Goal: Task Accomplishment & Management: Manage account settings

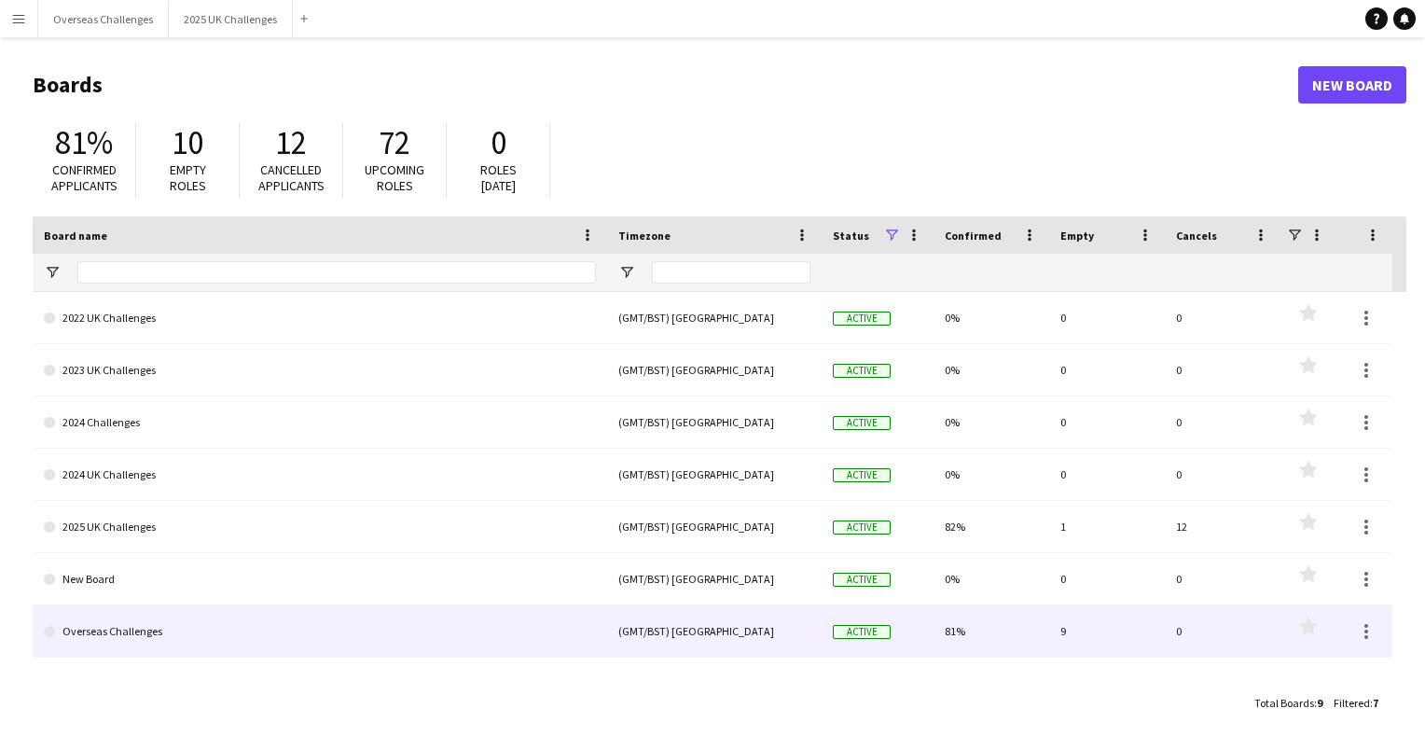
click at [153, 626] on link "Overseas Challenges" at bounding box center [320, 631] width 552 height 52
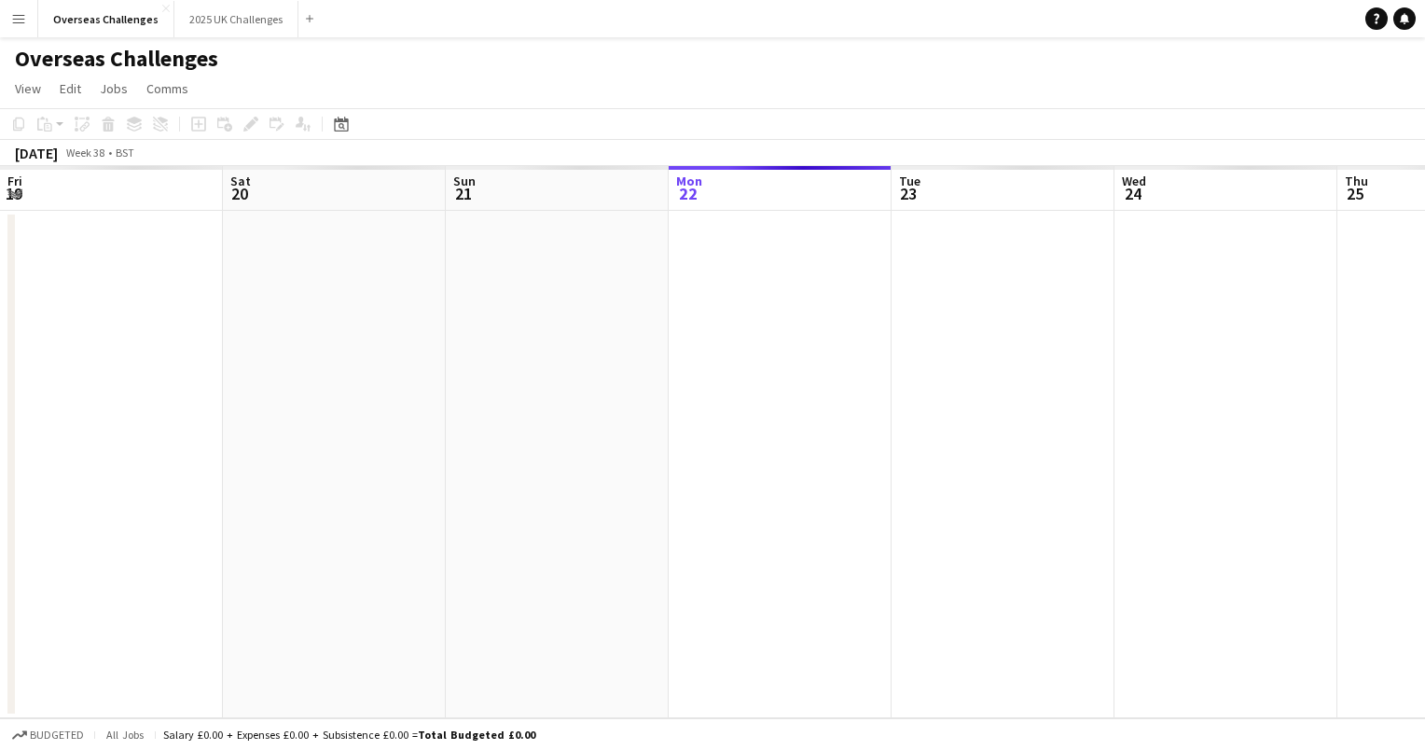
scroll to position [0, 446]
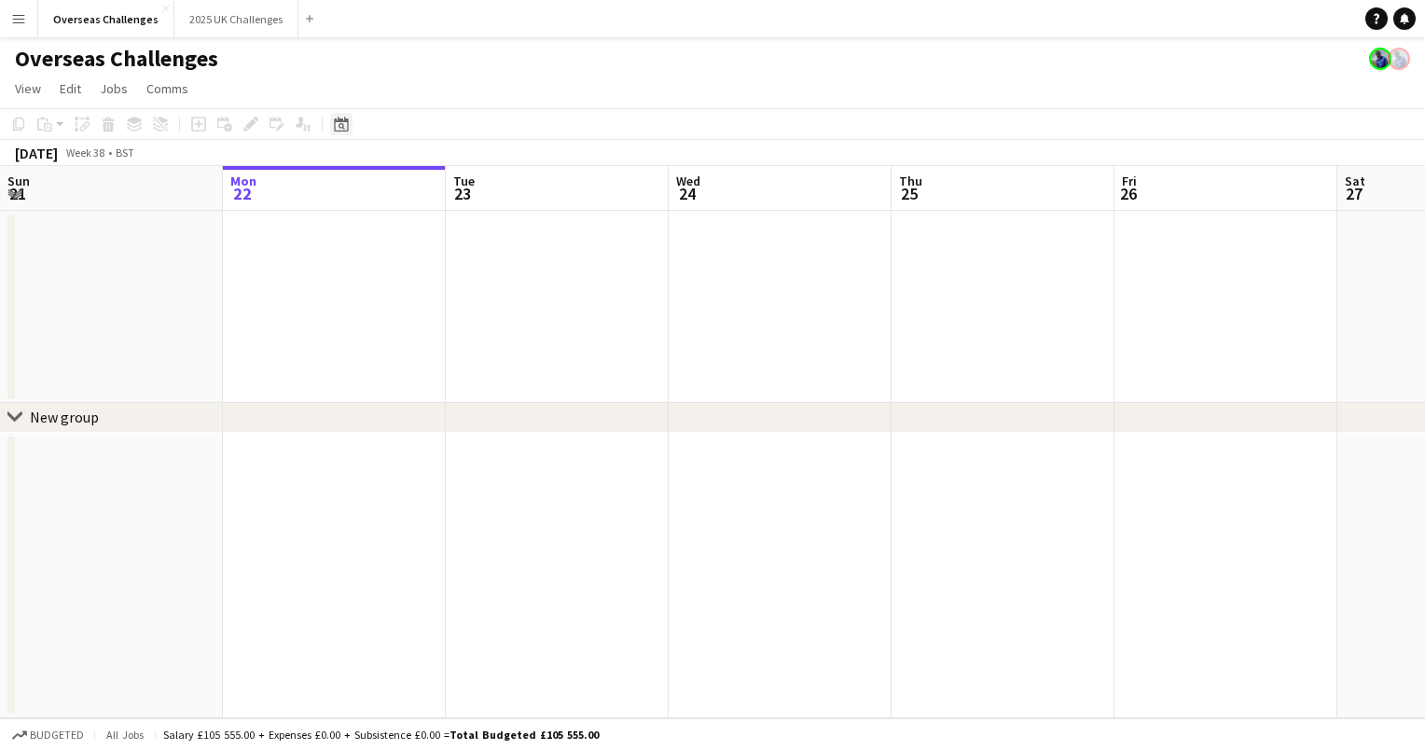
click at [343, 126] on icon at bounding box center [341, 126] width 7 height 7
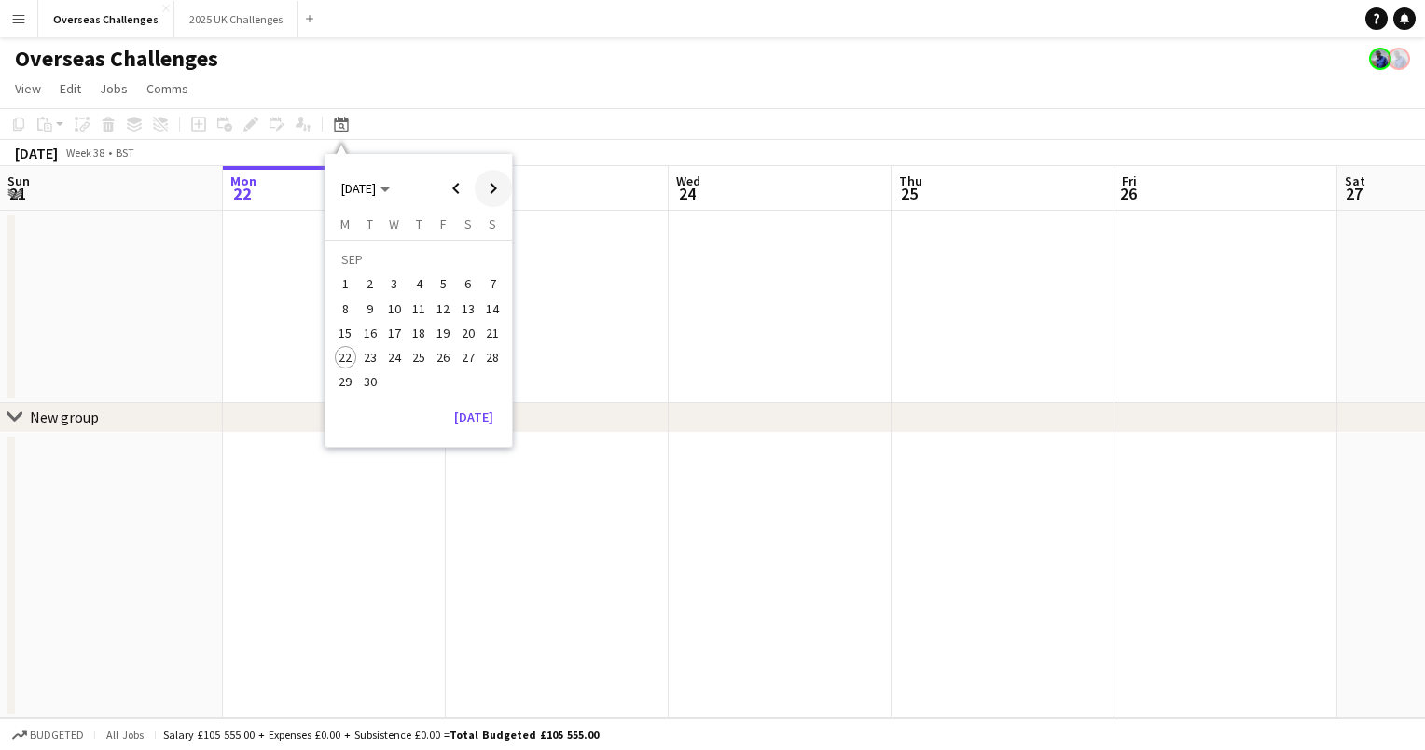
click at [489, 179] on span "Next month" at bounding box center [493, 188] width 37 height 37
click at [501, 285] on span "11" at bounding box center [492, 289] width 22 height 22
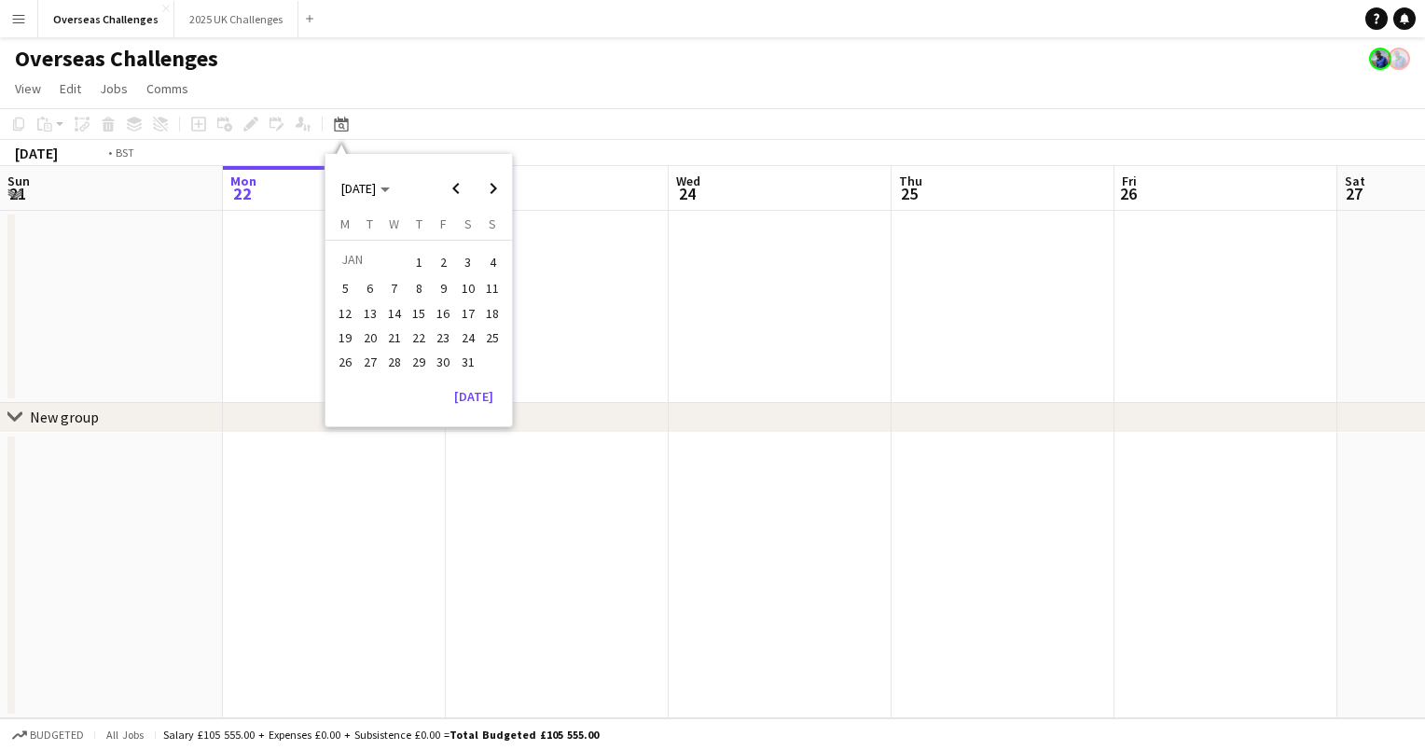
scroll to position [0, 641]
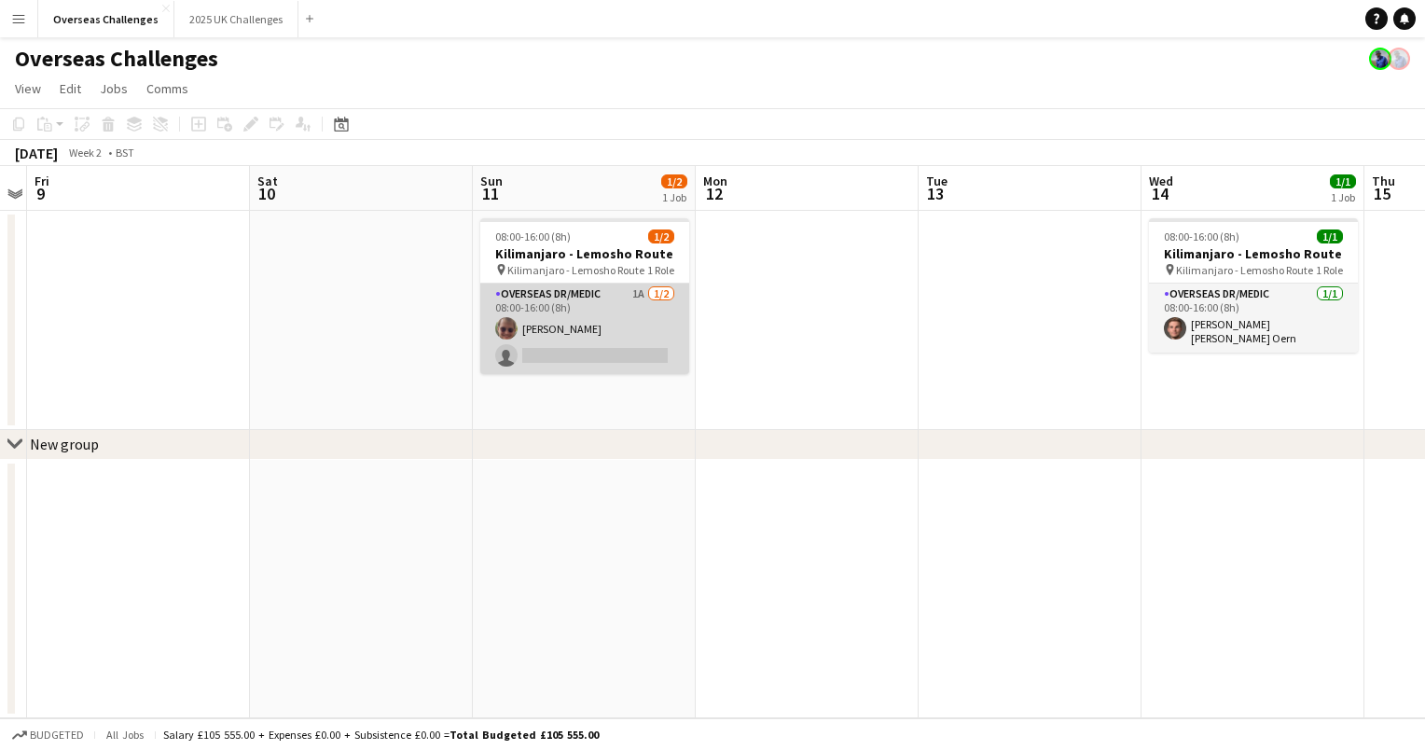
click at [564, 292] on app-card-role "Overseas Dr/Medic 1A [DATE] 08:00-16:00 (8h) [PERSON_NAME] single-neutral-actio…" at bounding box center [584, 328] width 209 height 90
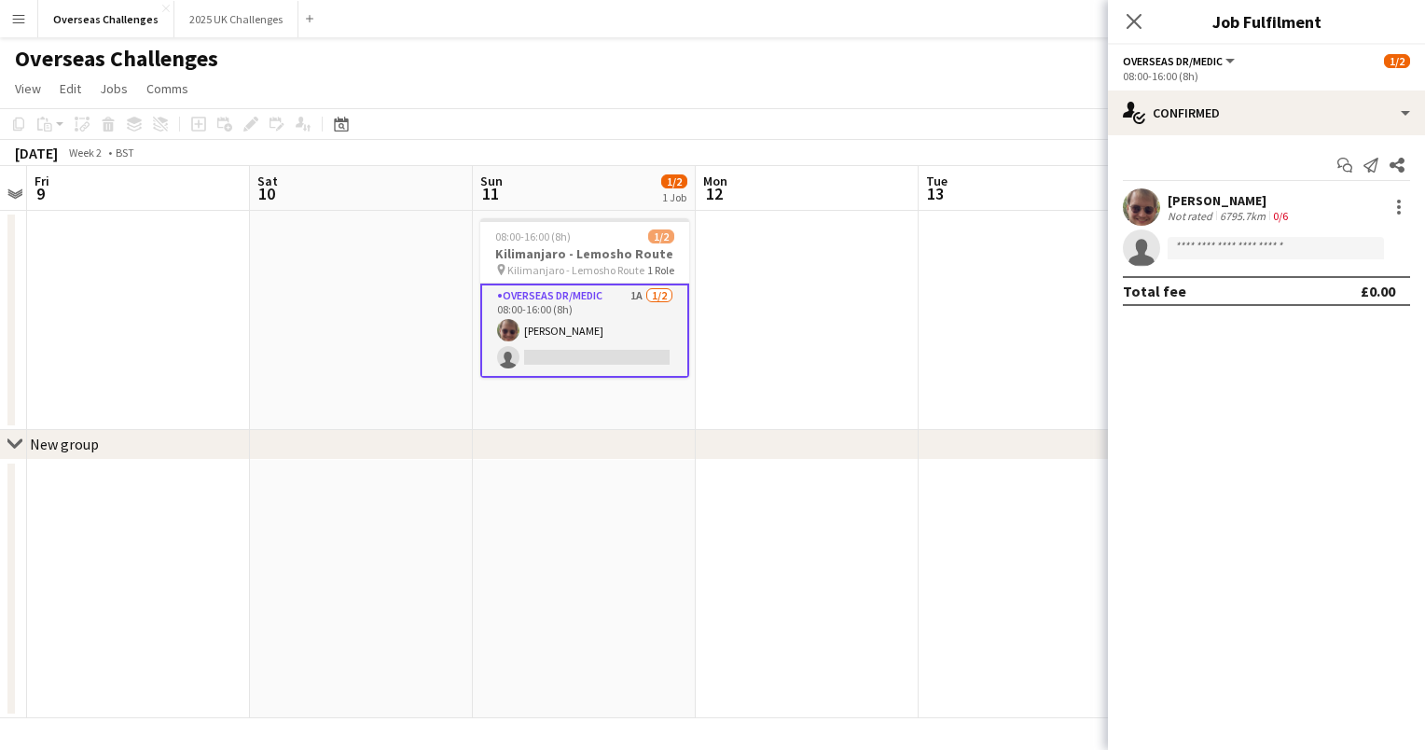
click at [1198, 88] on app-options-switcher "Overseas Dr/Medic All roles Overseas Dr/Medic [DATE] 08:00-16:00 (8h)" at bounding box center [1266, 68] width 317 height 46
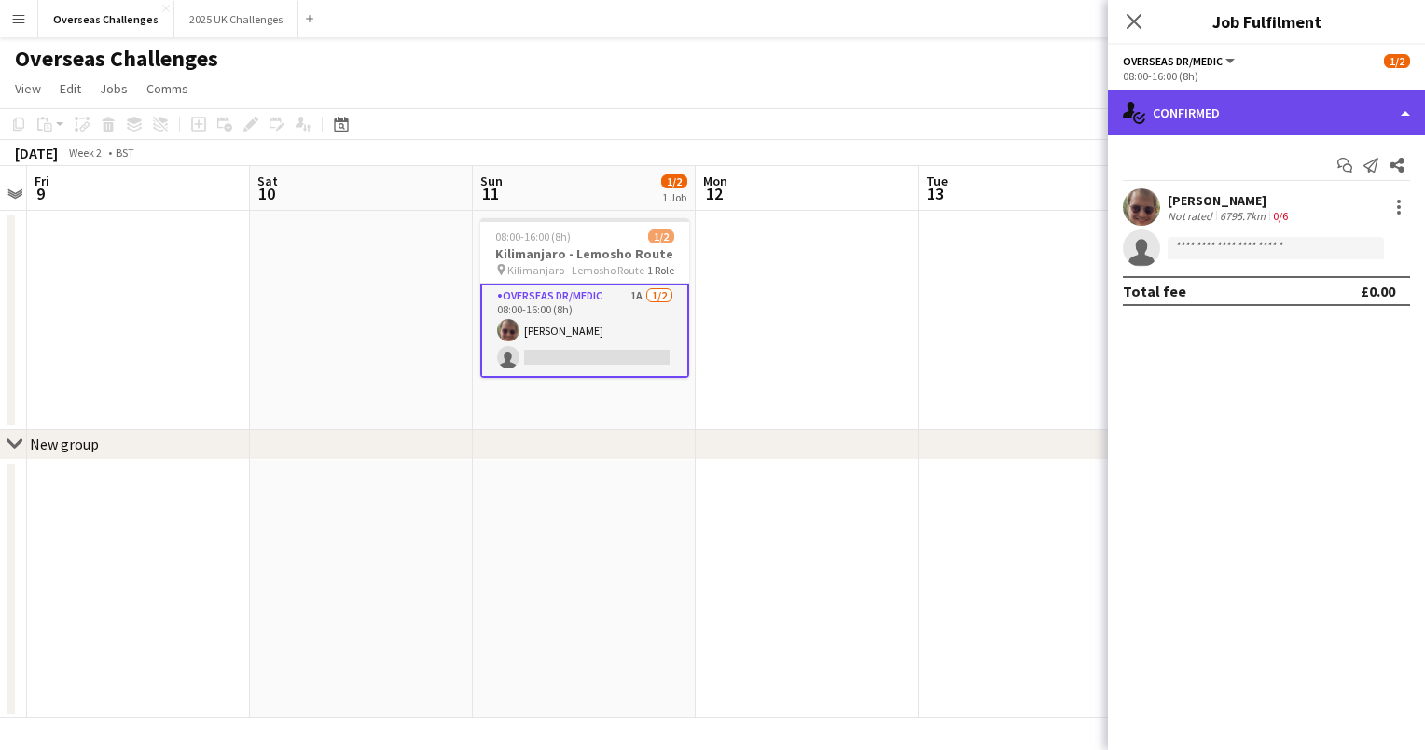
click at [1191, 104] on div "single-neutral-actions-check-2 Confirmed" at bounding box center [1266, 112] width 317 height 45
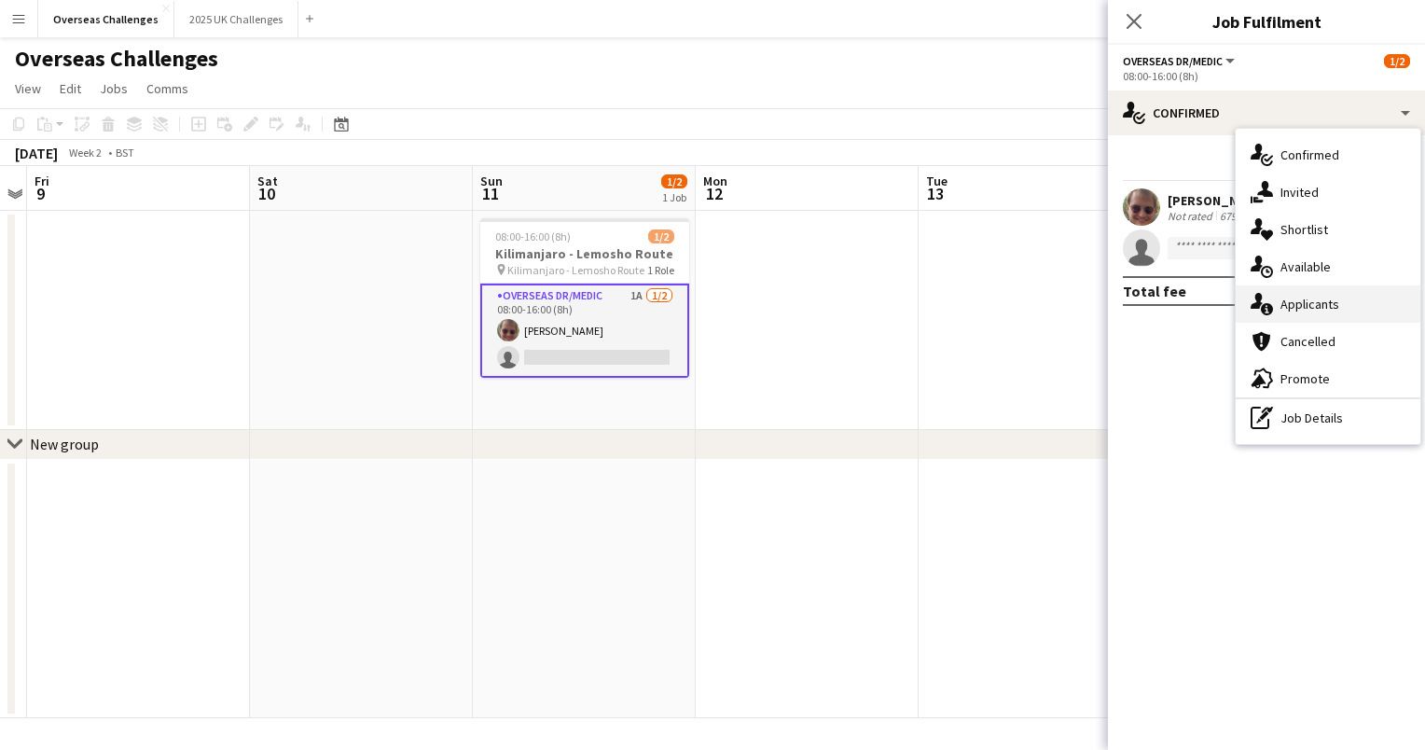
click at [1312, 297] on span "Applicants" at bounding box center [1309, 304] width 59 height 17
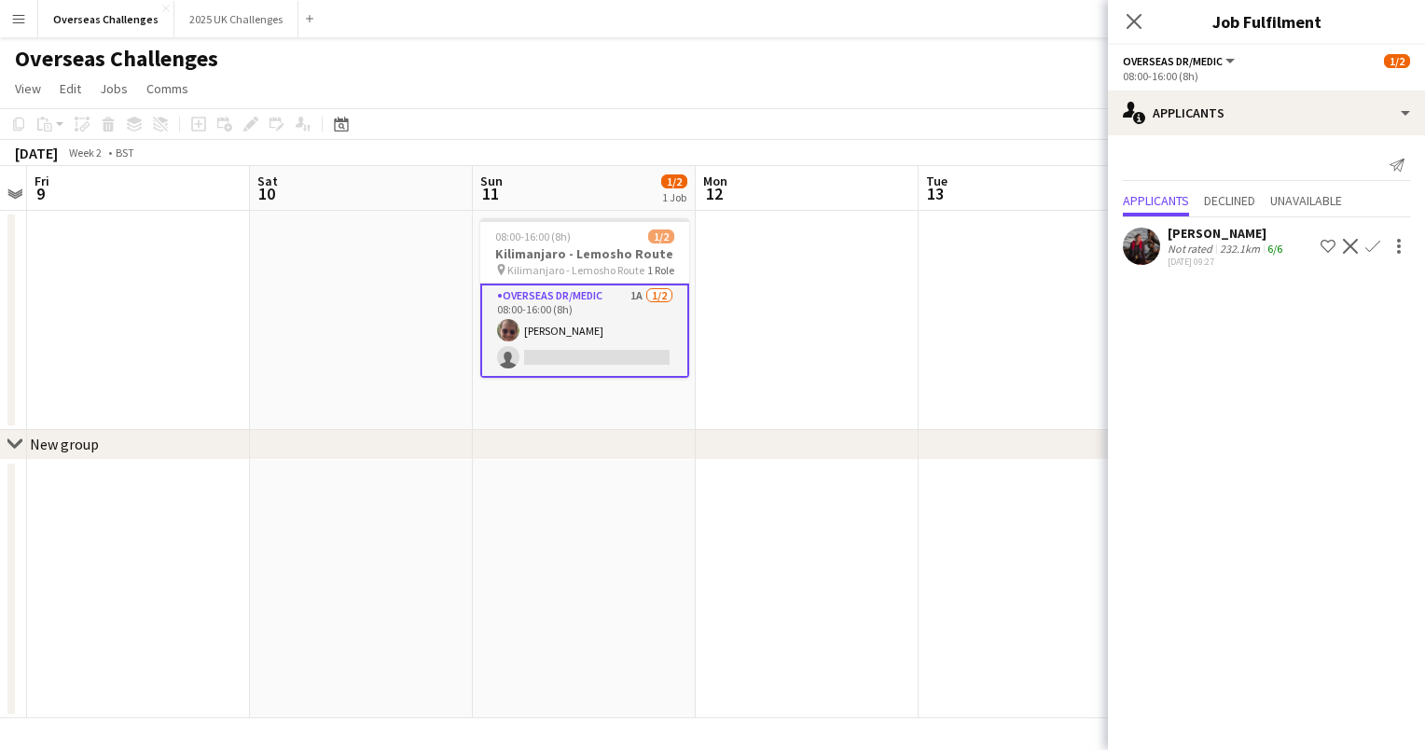
click at [1217, 233] on div "[PERSON_NAME]" at bounding box center [1226, 233] width 118 height 17
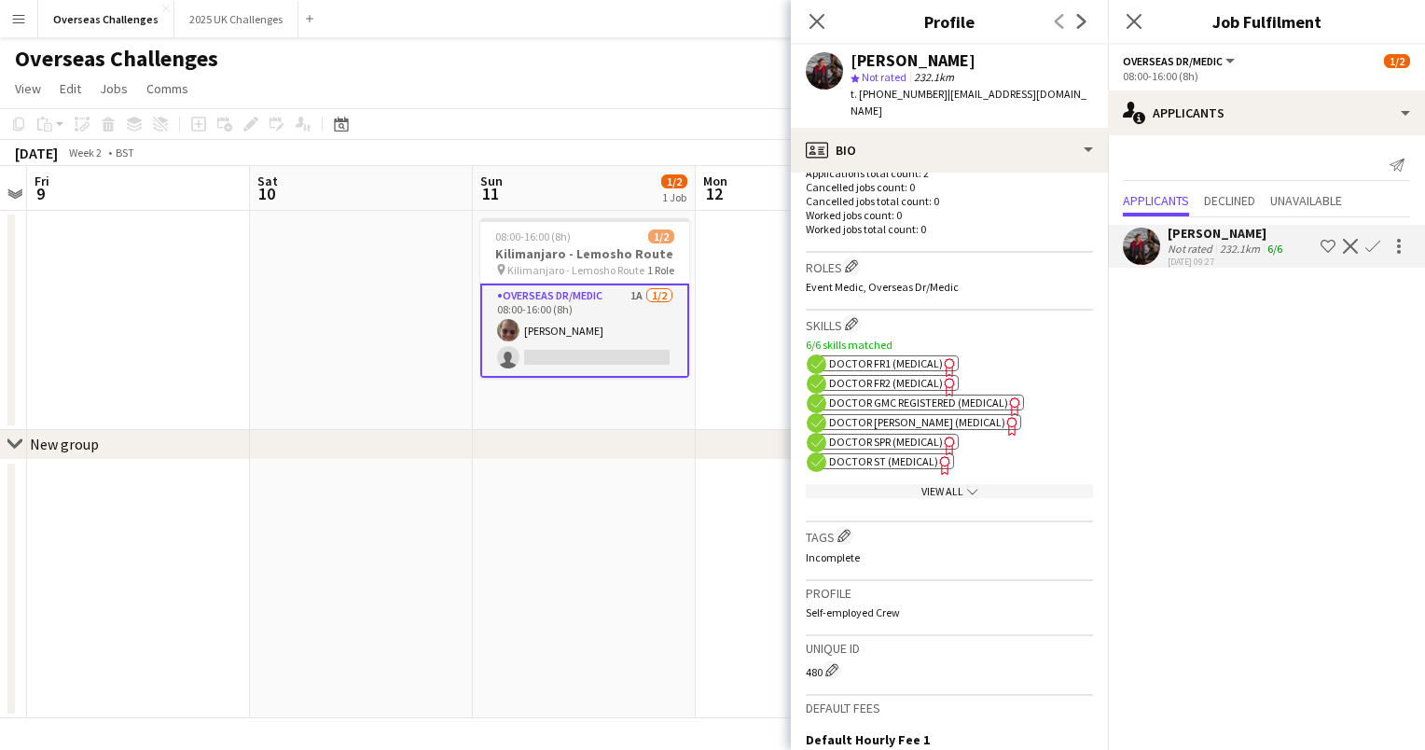
scroll to position [489, 0]
click at [925, 414] on span "Doctor [PERSON_NAME] (Medical)" at bounding box center [917, 421] width 176 height 14
click at [981, 394] on span "Doctor GMC Registered (Medical)" at bounding box center [918, 401] width 179 height 14
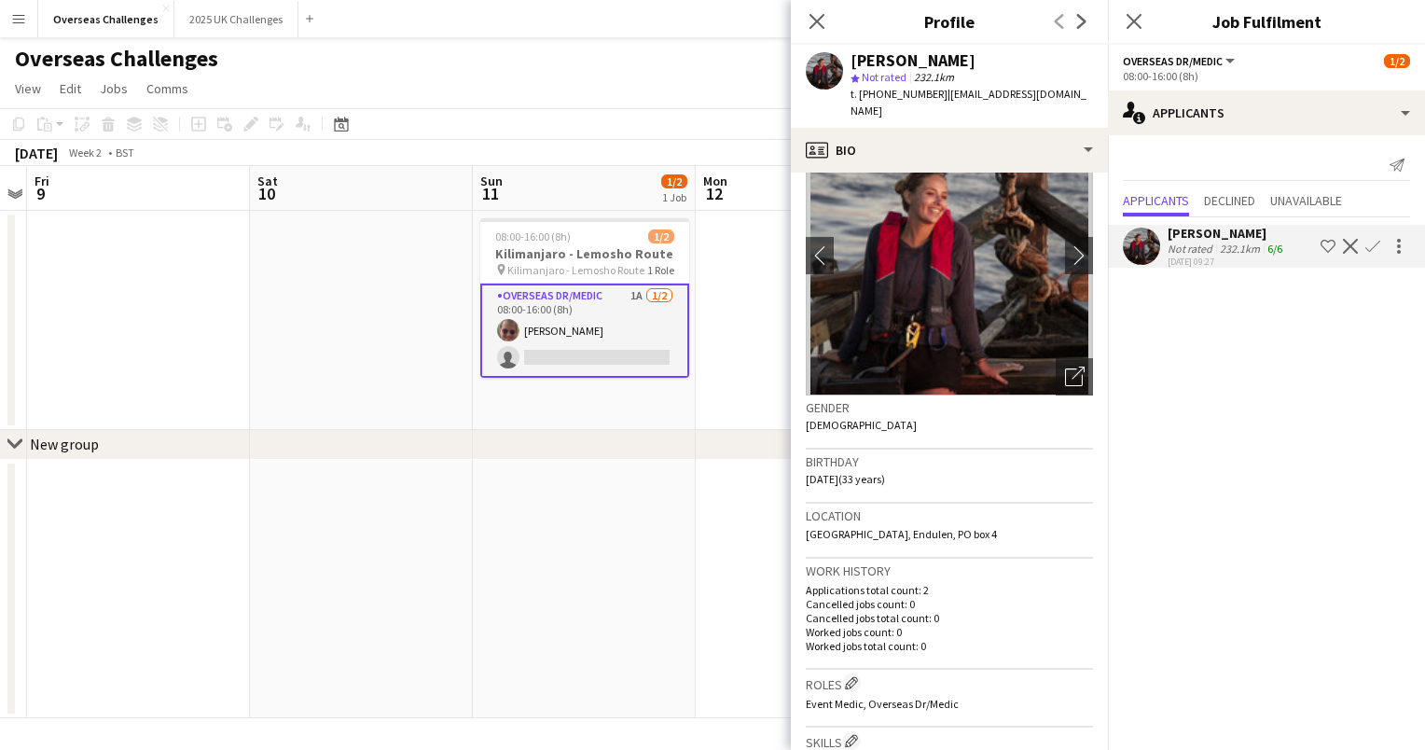
scroll to position [0, 0]
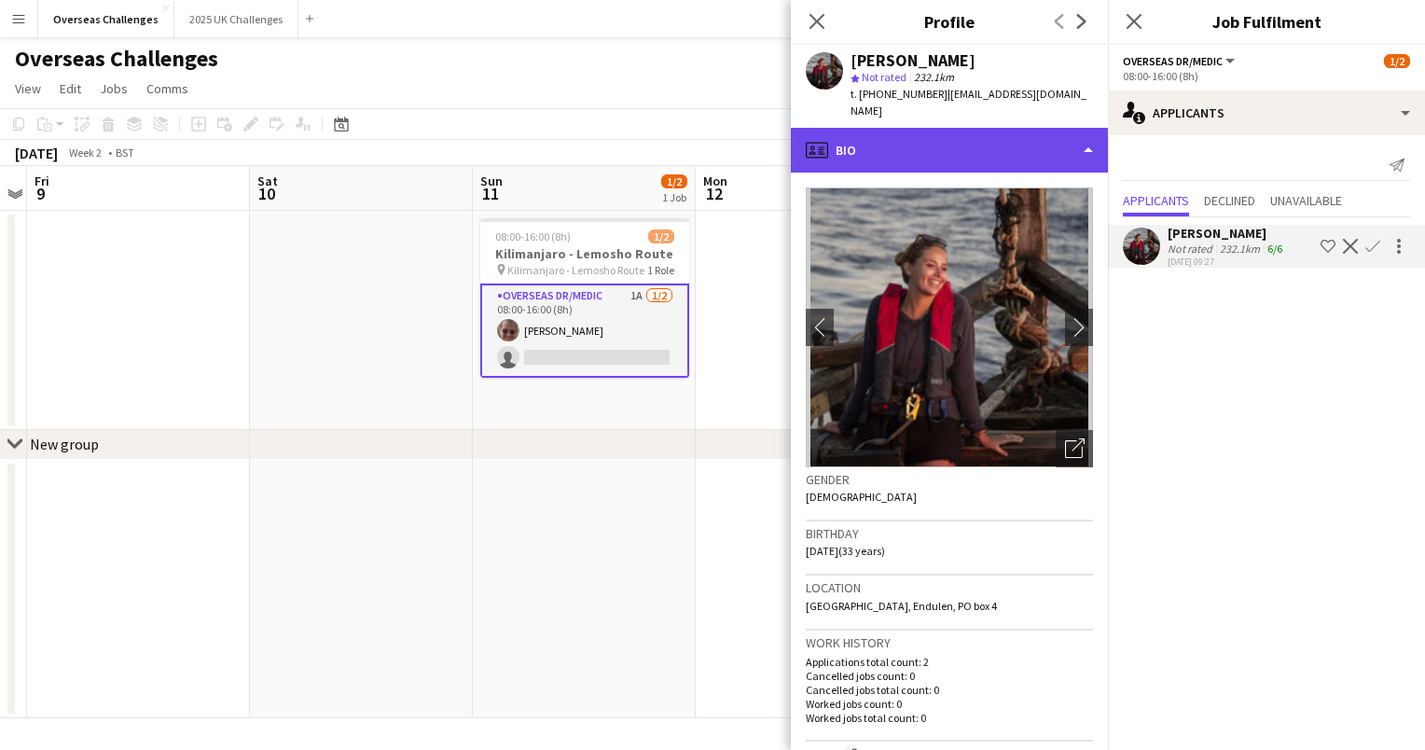
click at [1050, 133] on div "profile Bio" at bounding box center [949, 150] width 317 height 45
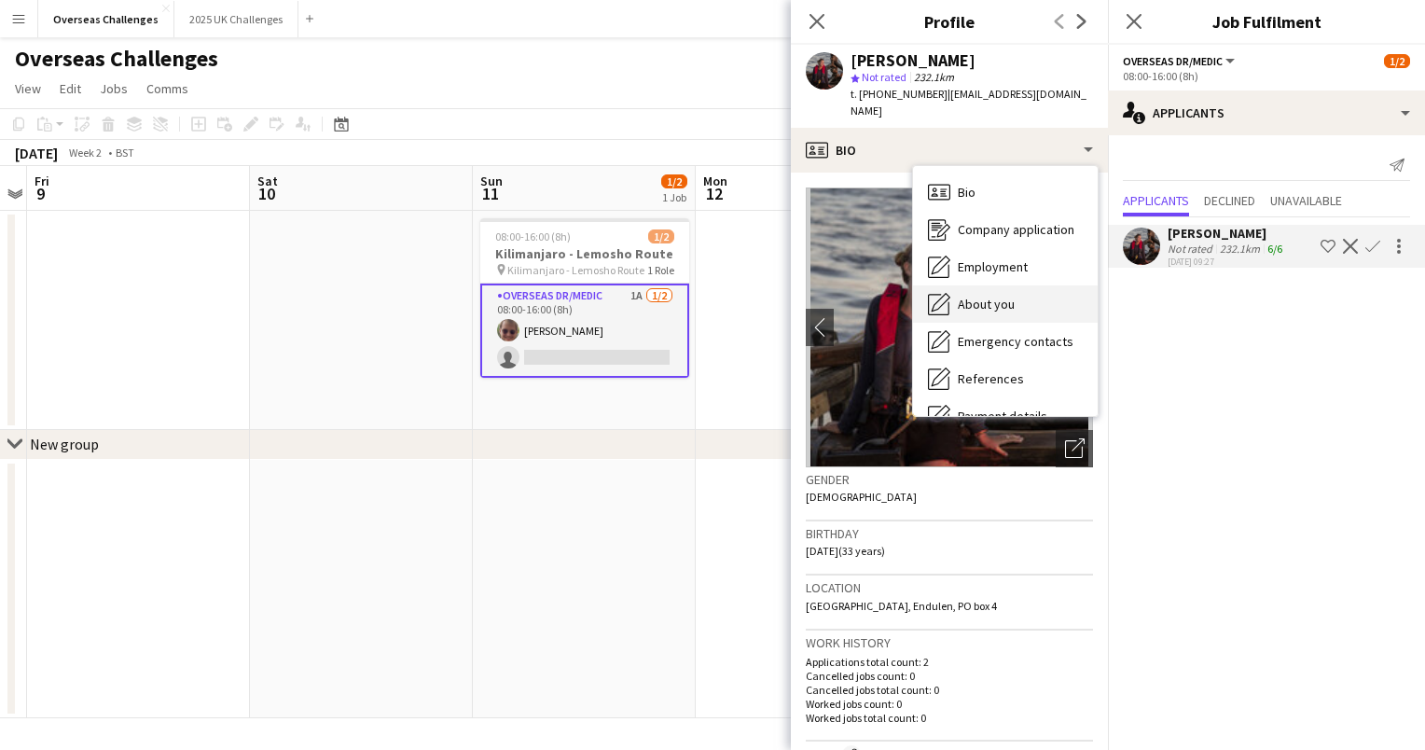
click at [1037, 296] on div "About you About you" at bounding box center [1005, 303] width 185 height 37
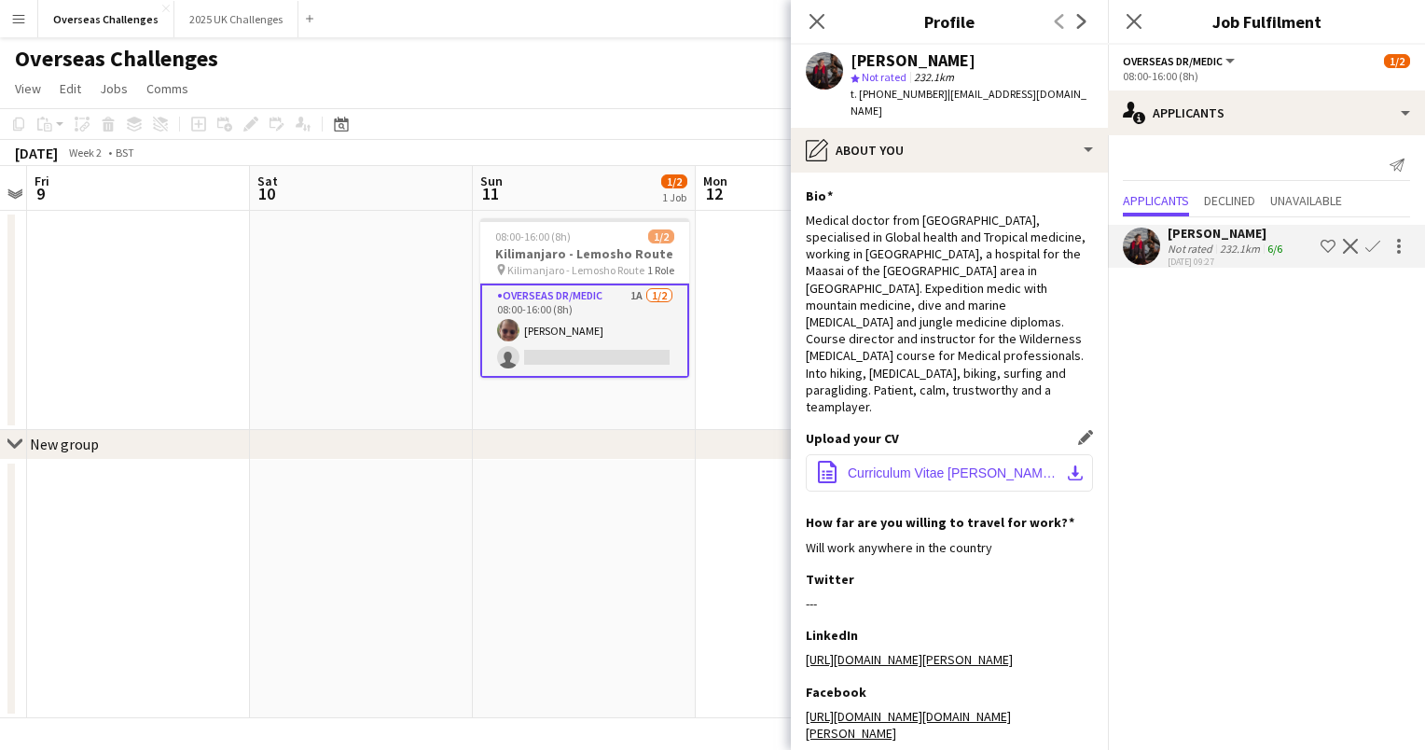
click at [958, 465] on span "Curriculum Vitae [PERSON_NAME].pdf" at bounding box center [952, 472] width 211 height 15
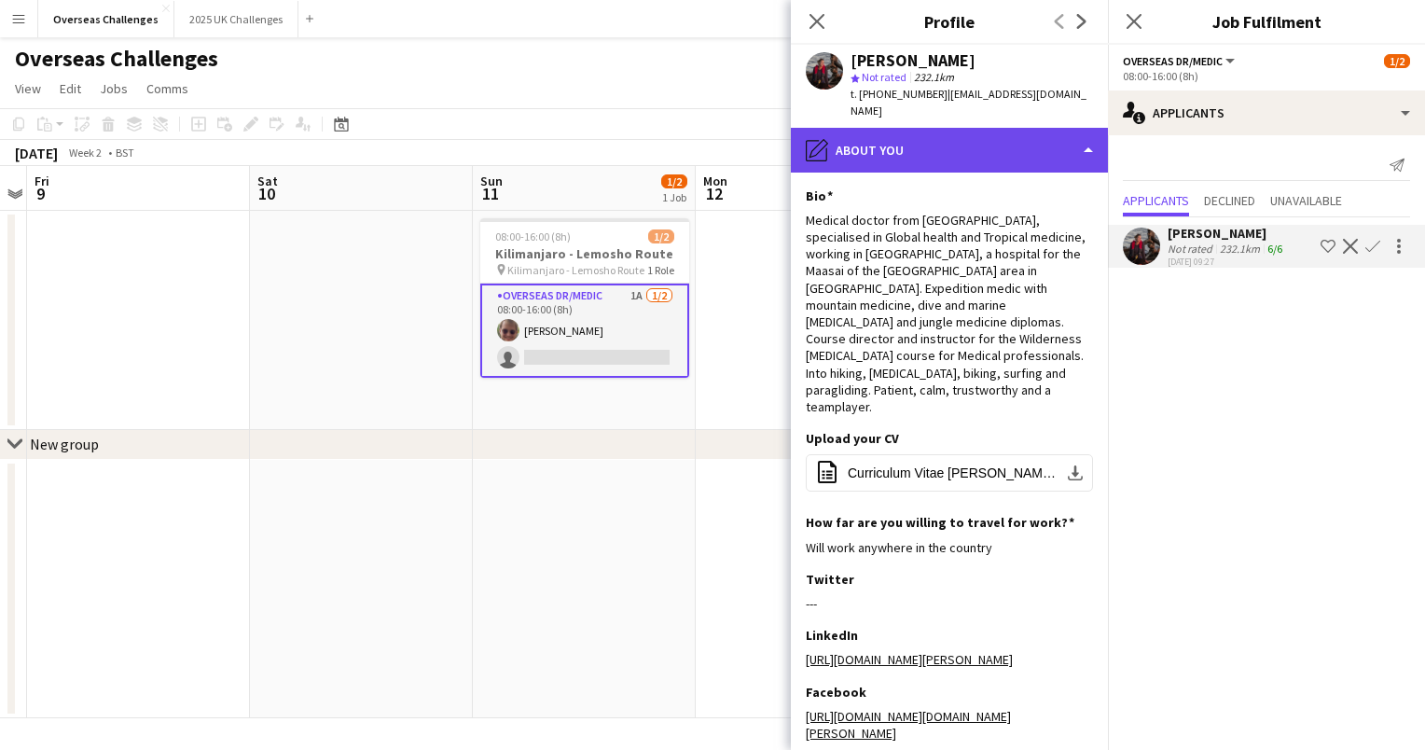
click at [937, 141] on div "pencil4 About you" at bounding box center [949, 150] width 317 height 45
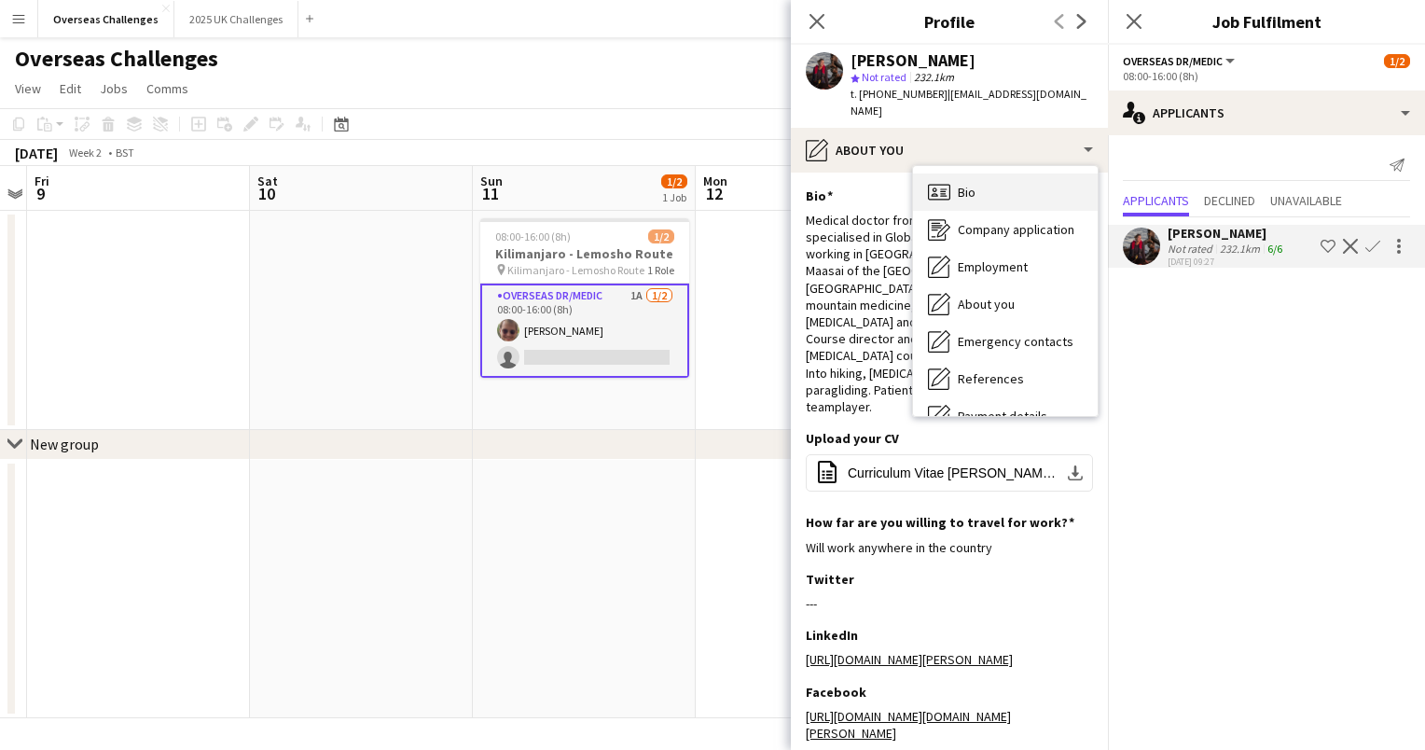
click at [958, 184] on span "Bio" at bounding box center [966, 192] width 18 height 17
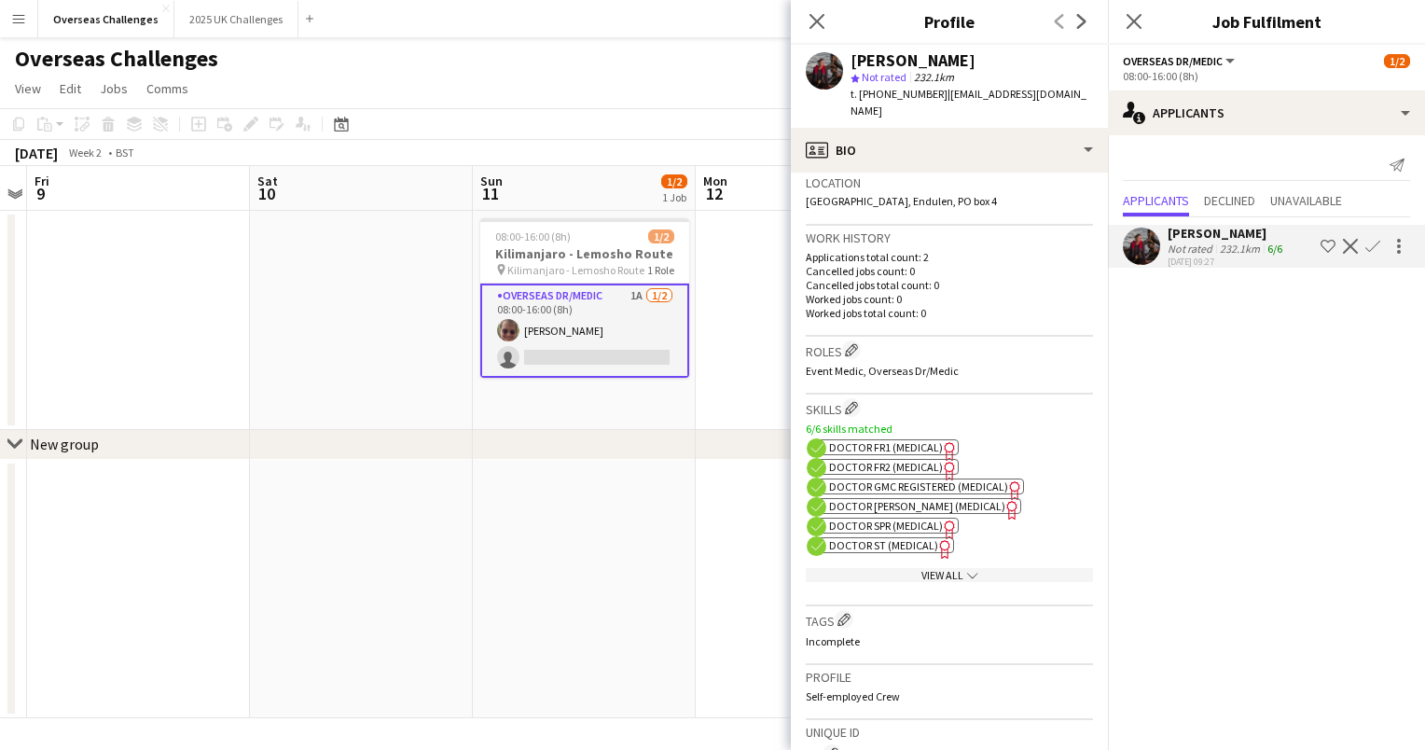
scroll to position [424, 0]
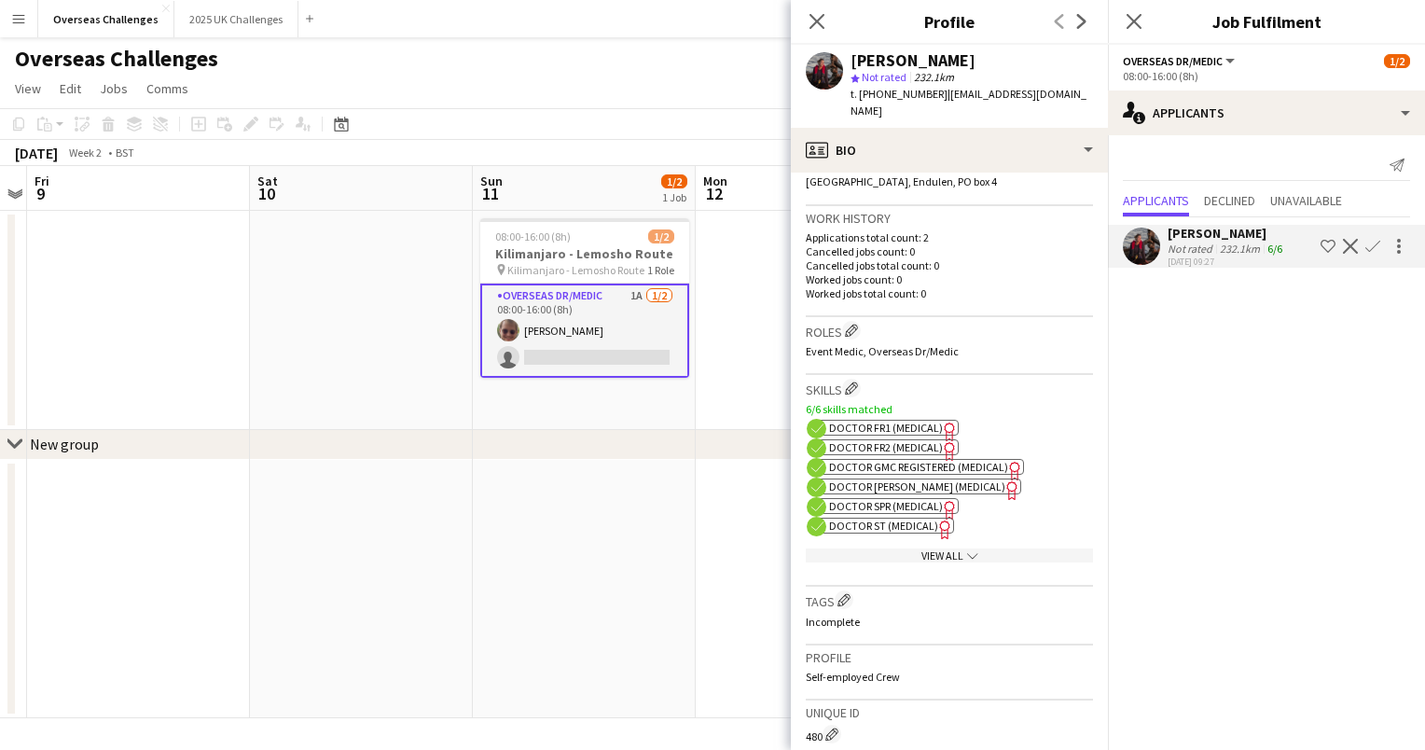
click at [940, 421] on icon "Freelancer has uploaded a photo validation of skill. Click to see" at bounding box center [950, 431] width 20 height 20
